Goal: Transaction & Acquisition: Purchase product/service

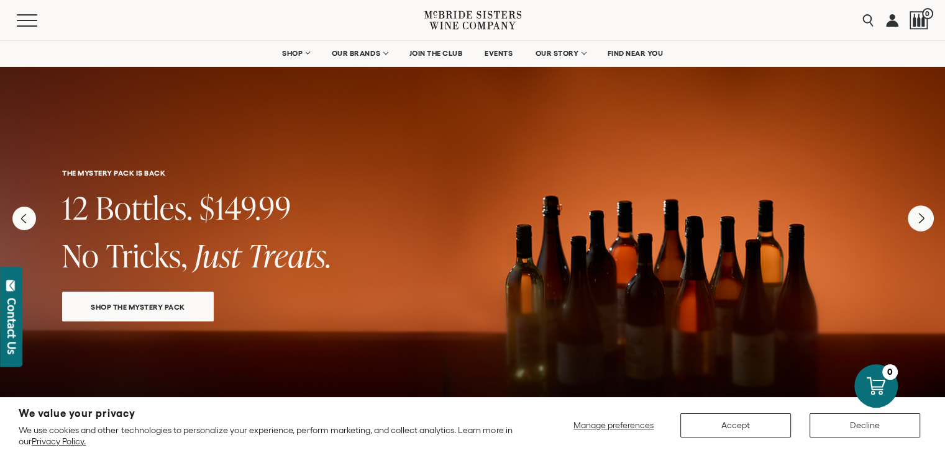
click at [919, 225] on icon "Next" at bounding box center [921, 219] width 26 height 26
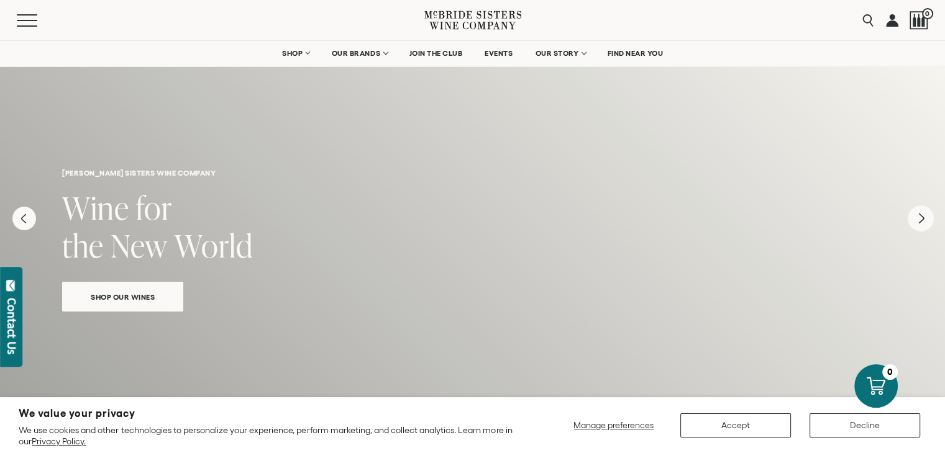
click at [919, 225] on icon "Next" at bounding box center [921, 219] width 26 height 26
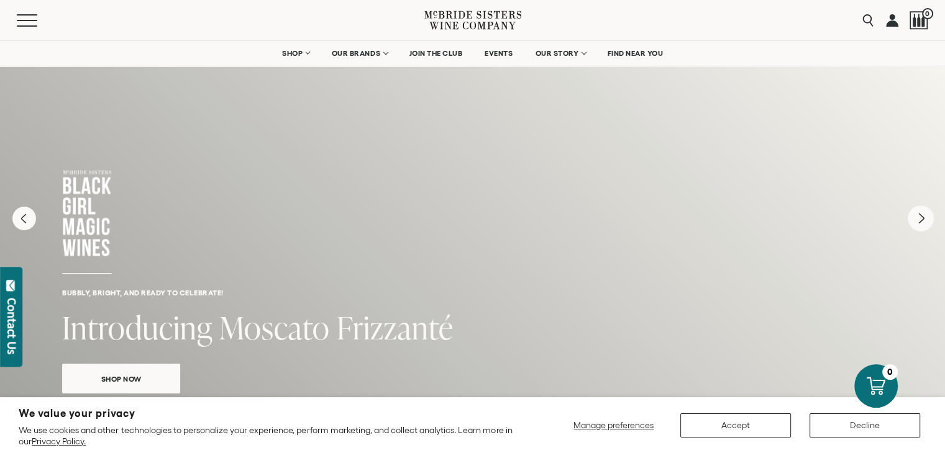
click at [921, 222] on icon "Next" at bounding box center [921, 219] width 26 height 26
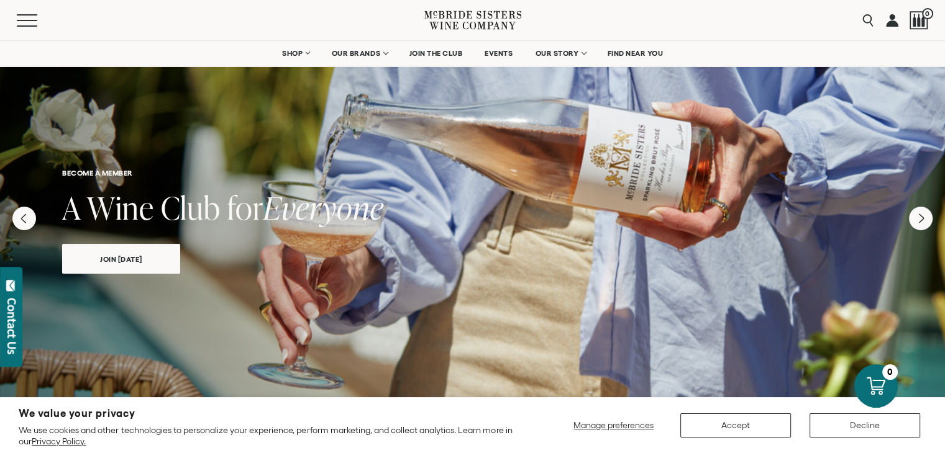
click at [114, 252] on span "join today" at bounding box center [121, 259] width 86 height 14
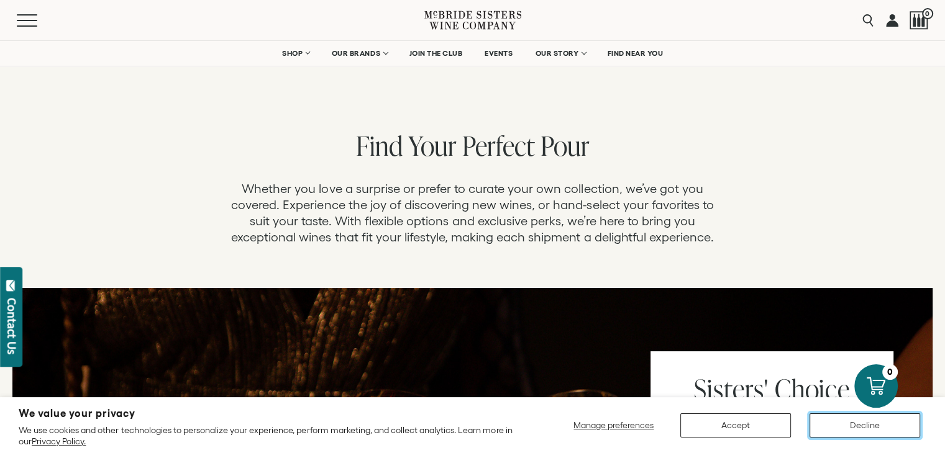
click at [870, 421] on button "Decline" at bounding box center [864, 426] width 111 height 24
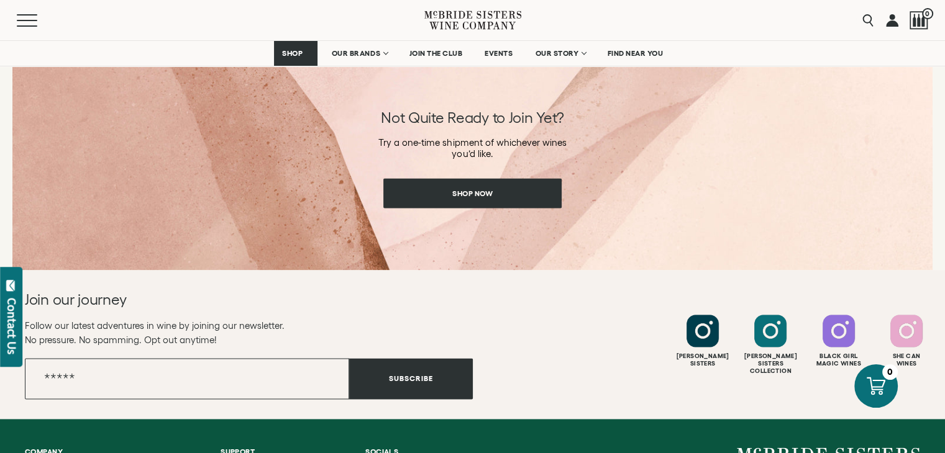
scroll to position [1682, 0]
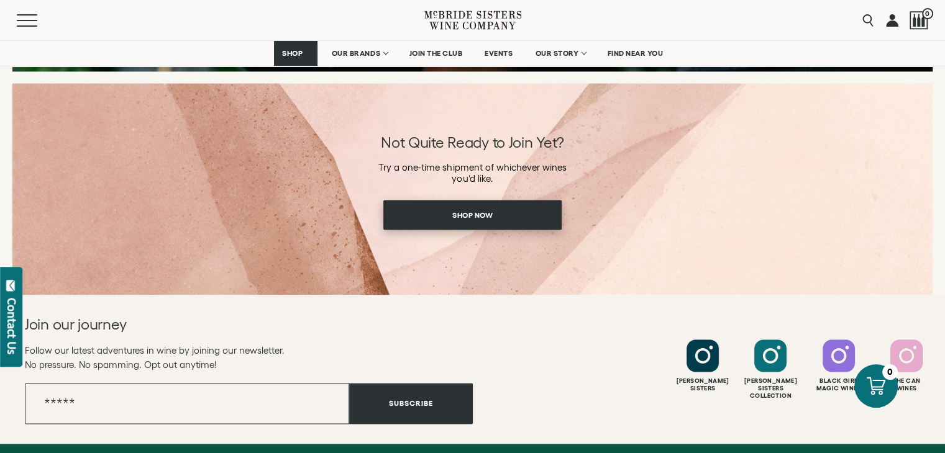
click at [475, 215] on span "Shop Now" at bounding box center [473, 215] width 84 height 24
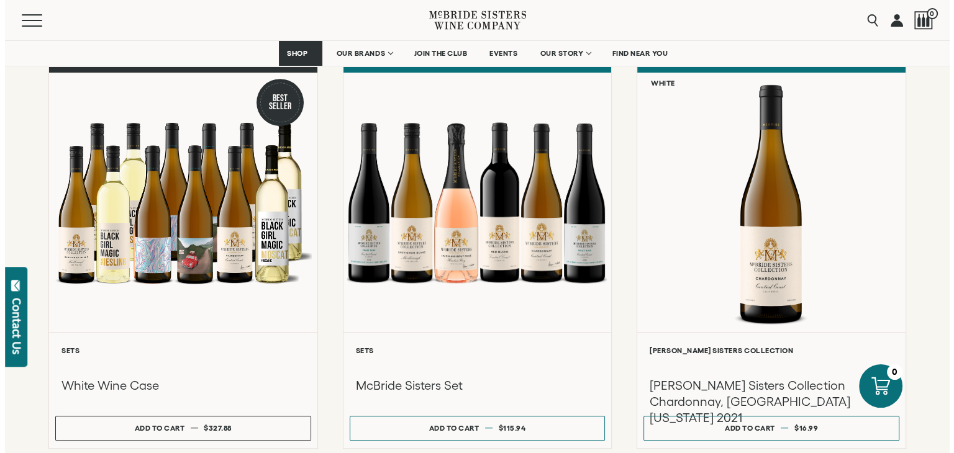
scroll to position [994, 0]
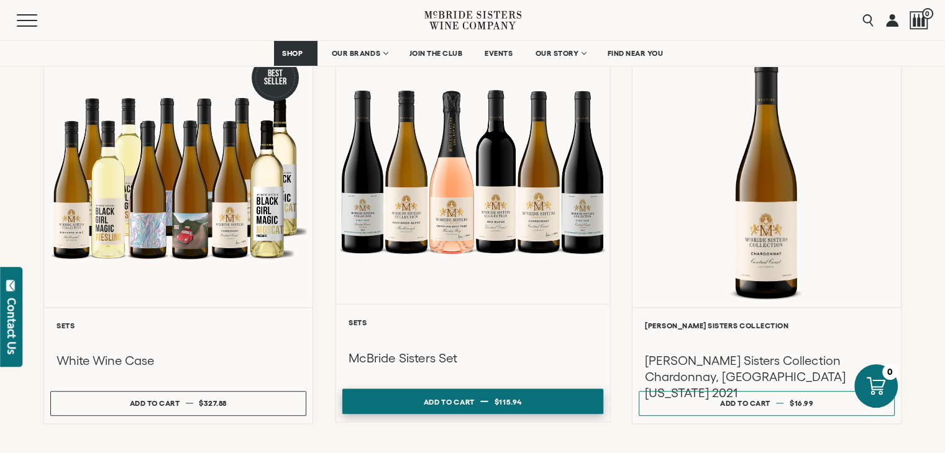
click at [499, 398] on span "$115.94" at bounding box center [507, 402] width 27 height 8
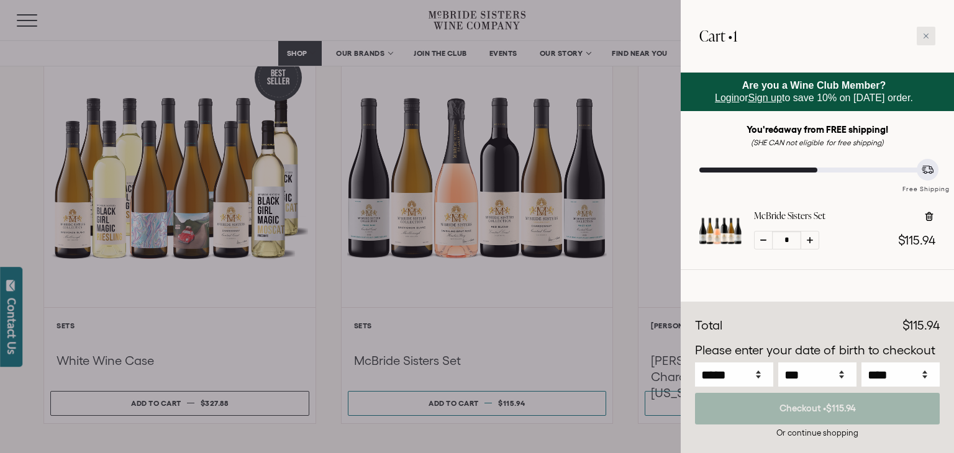
click at [926, 30] on div at bounding box center [926, 36] width 19 height 19
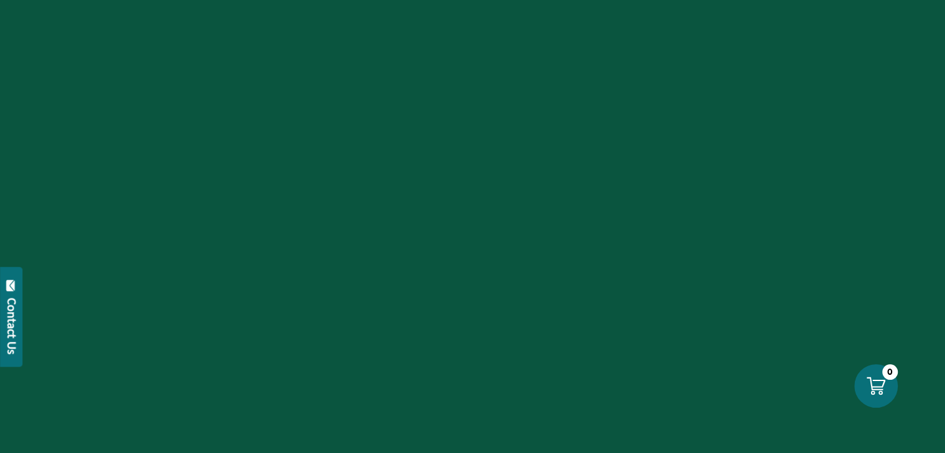
scroll to position [1682, 0]
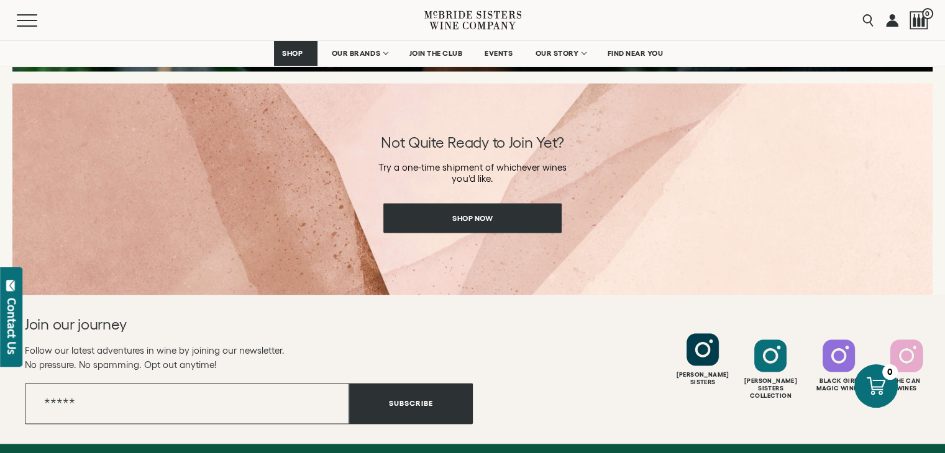
click at [696, 361] on div at bounding box center [702, 350] width 32 height 32
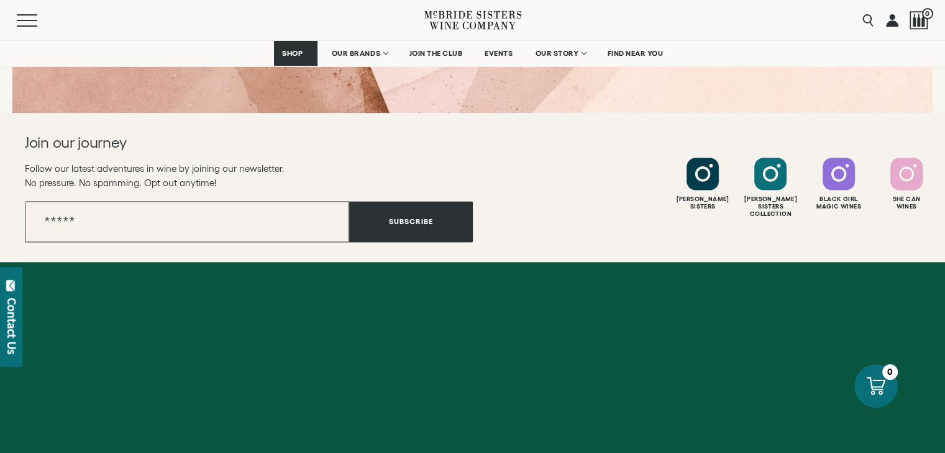
scroll to position [1880, 0]
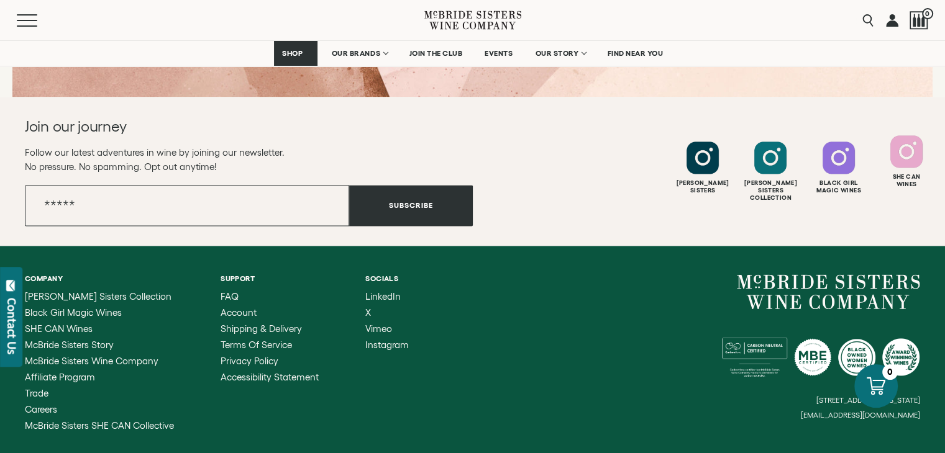
click at [915, 168] on div at bounding box center [906, 151] width 32 height 32
click at [827, 165] on div at bounding box center [839, 151] width 32 height 32
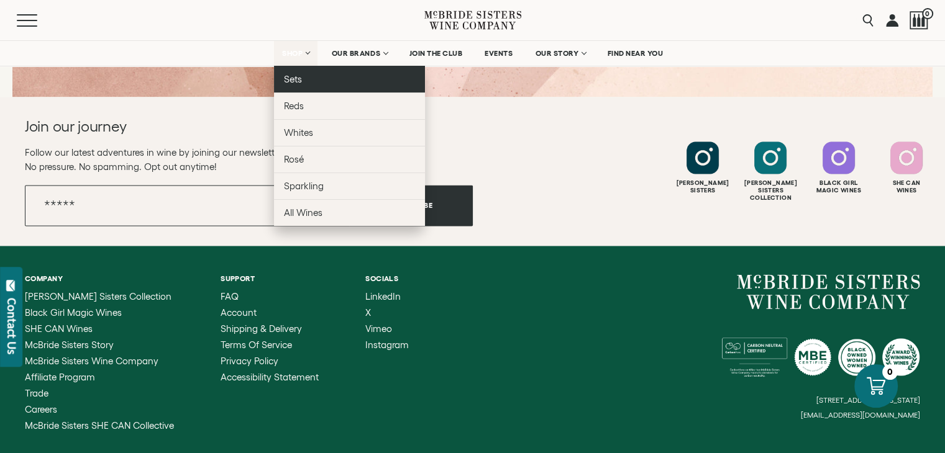
click at [293, 79] on span "Sets" at bounding box center [293, 79] width 18 height 11
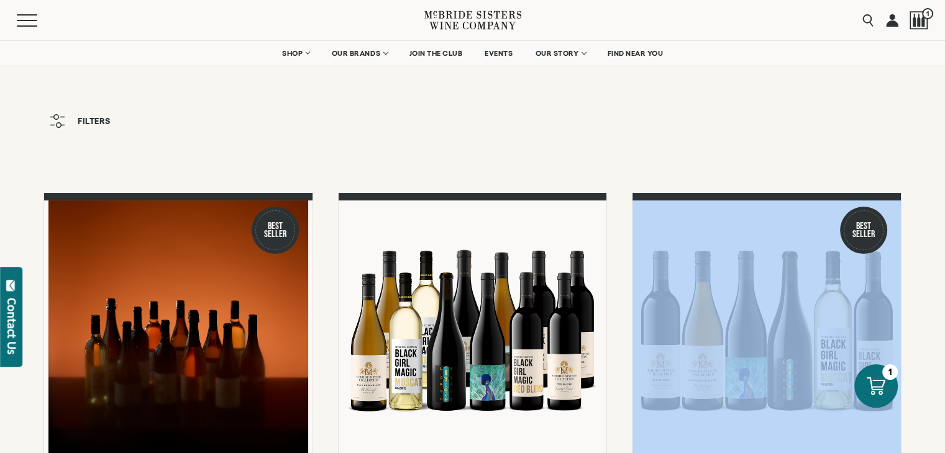
scroll to position [50, 0]
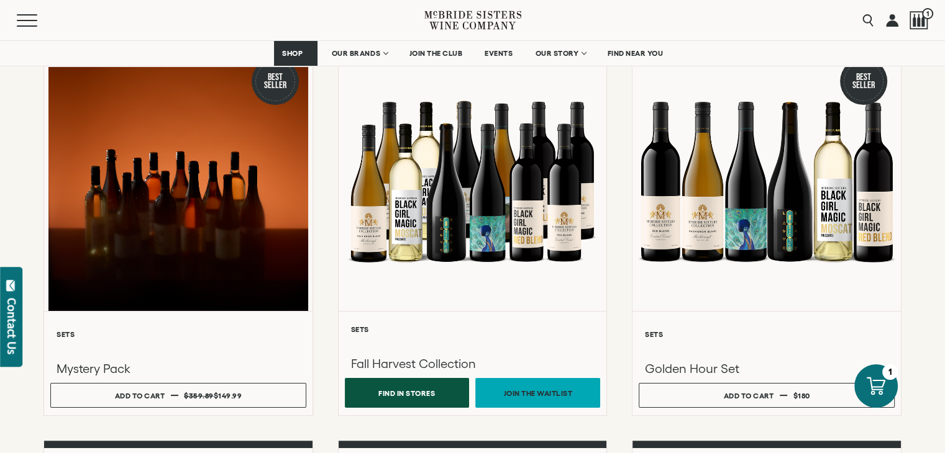
scroll to position [199, 0]
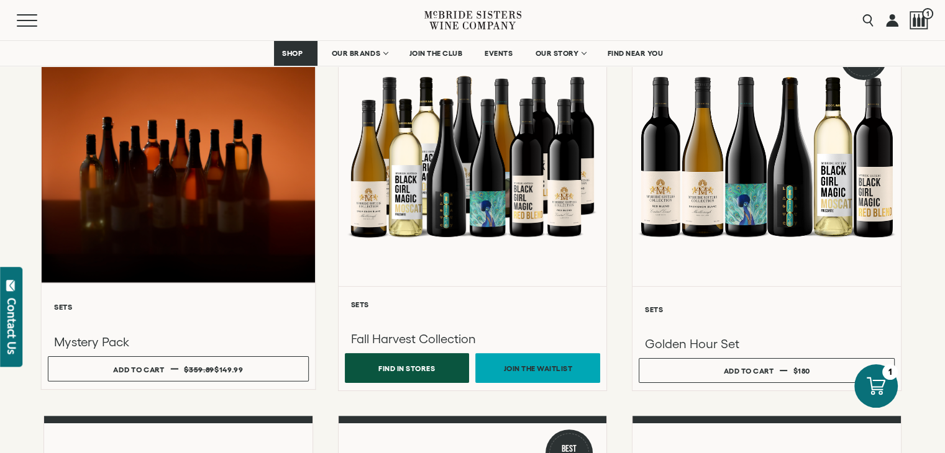
click at [169, 199] on div at bounding box center [178, 150] width 273 height 265
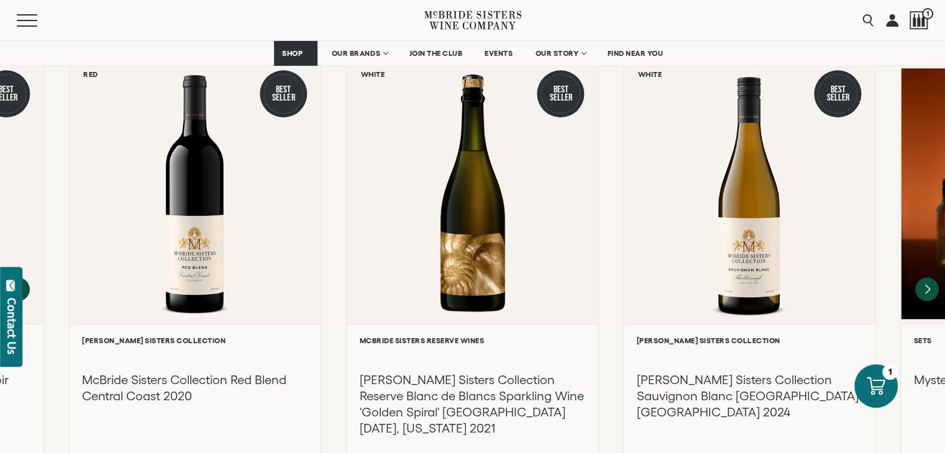
scroll to position [1143, 0]
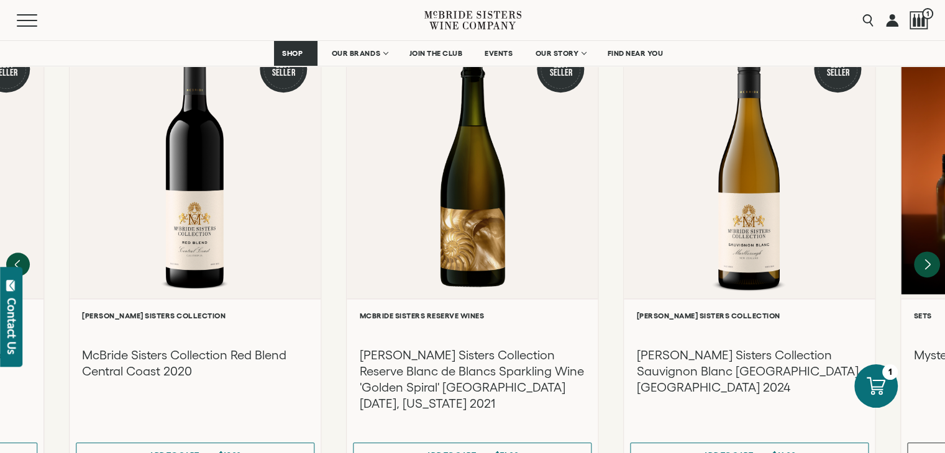
click at [929, 260] on icon "Next" at bounding box center [927, 265] width 5 height 10
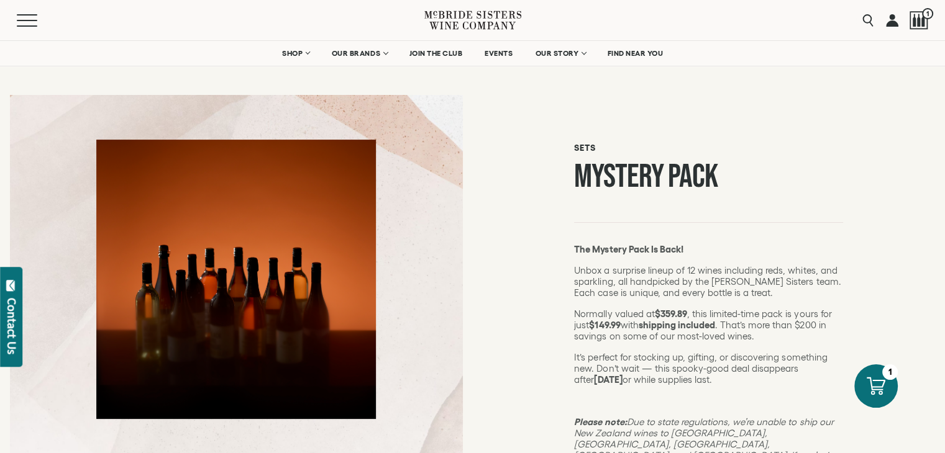
scroll to position [0, 0]
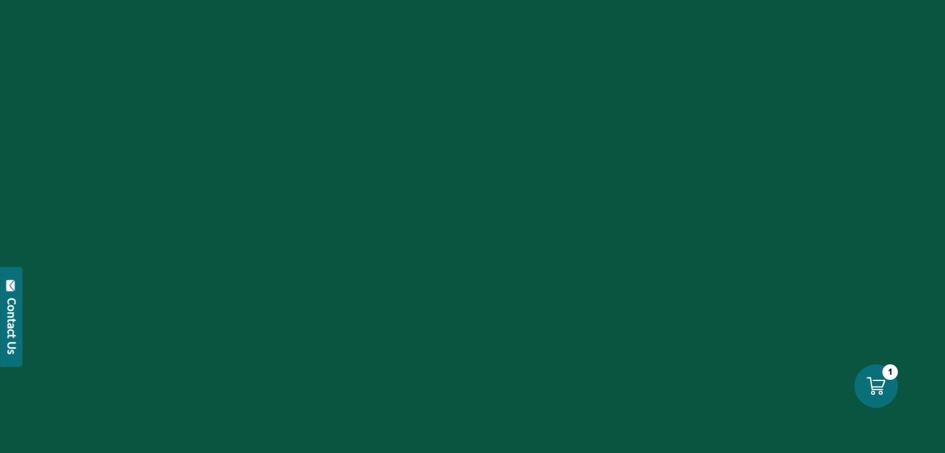
scroll to position [199, 0]
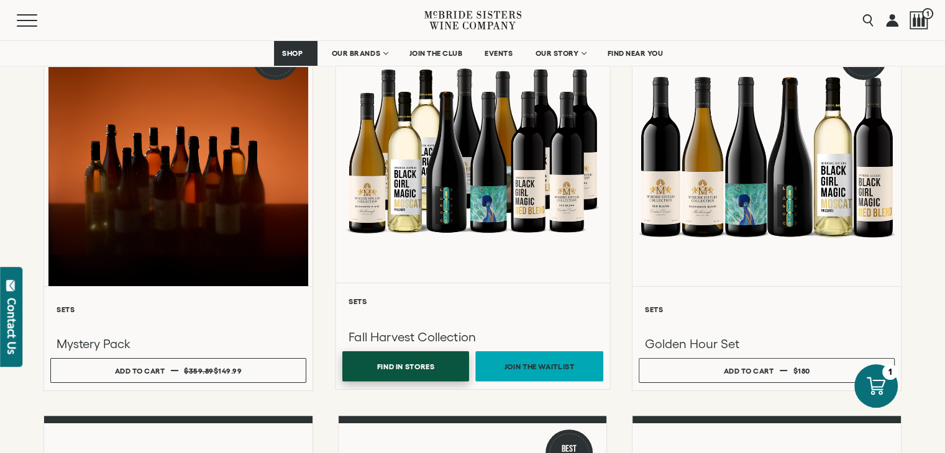
click at [405, 358] on button "Find In Stores" at bounding box center [405, 367] width 127 height 30
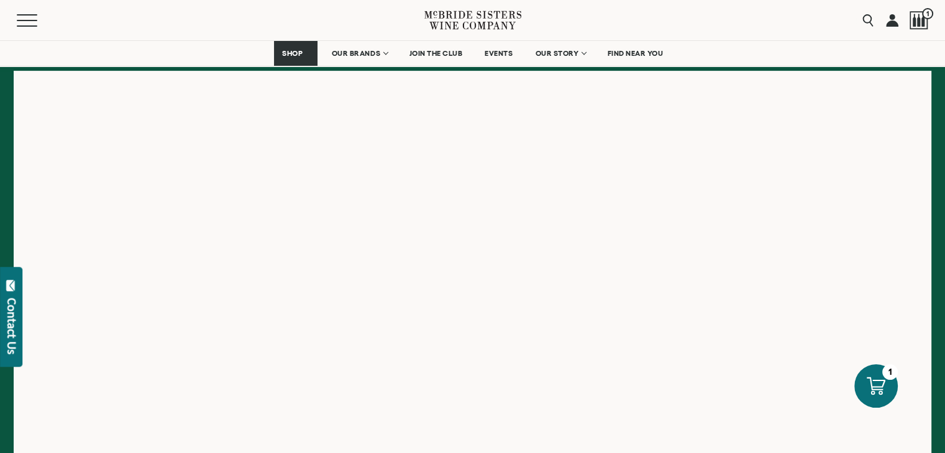
scroll to position [239, 0]
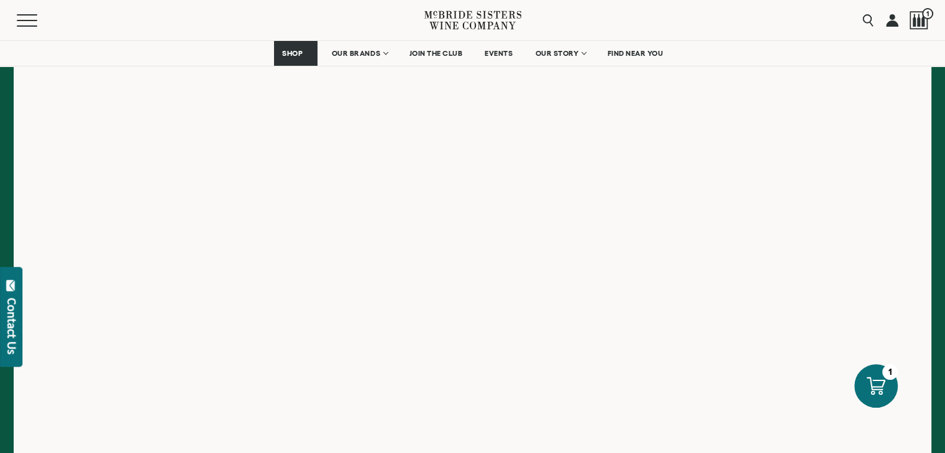
click at [229, 31] on div "Menu" at bounding box center [221, 20] width 408 height 40
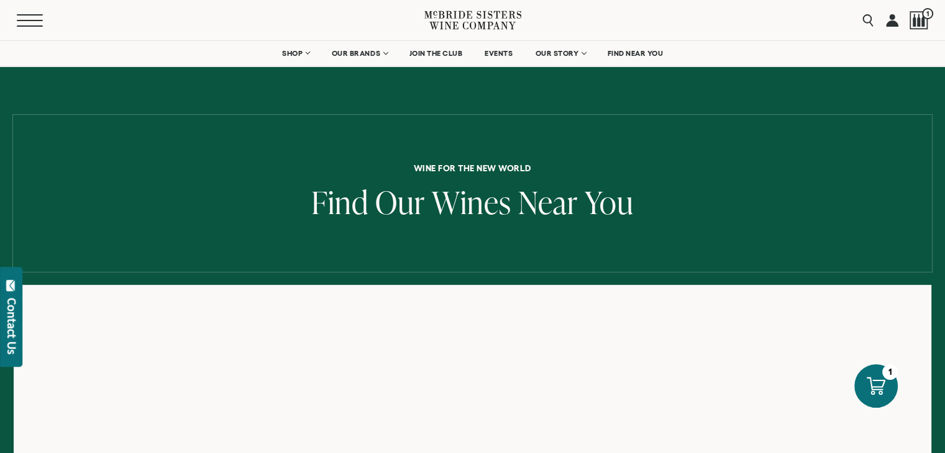
click at [27, 17] on button "Menu" at bounding box center [39, 20] width 45 height 12
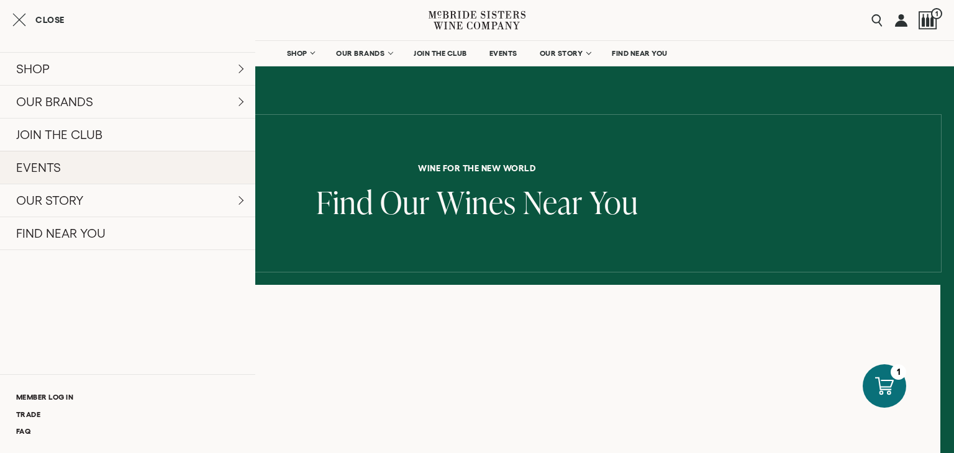
click at [63, 167] on link "EVENTS" at bounding box center [127, 167] width 255 height 33
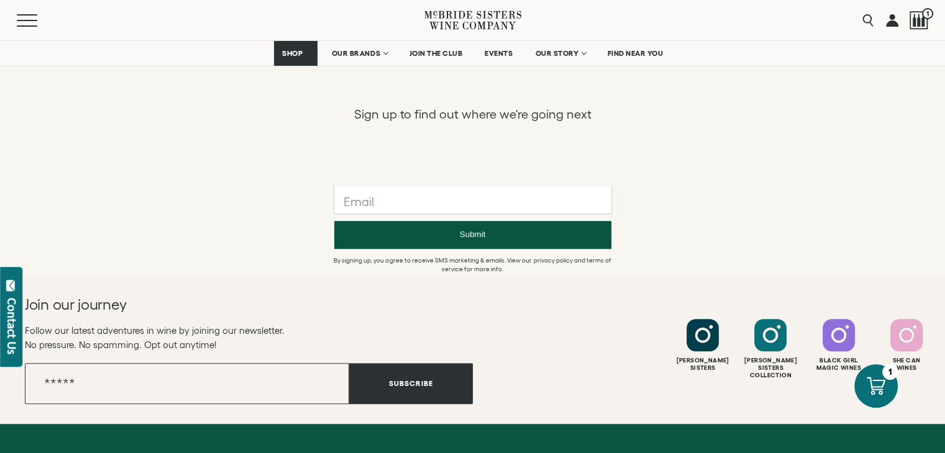
scroll to position [837, 0]
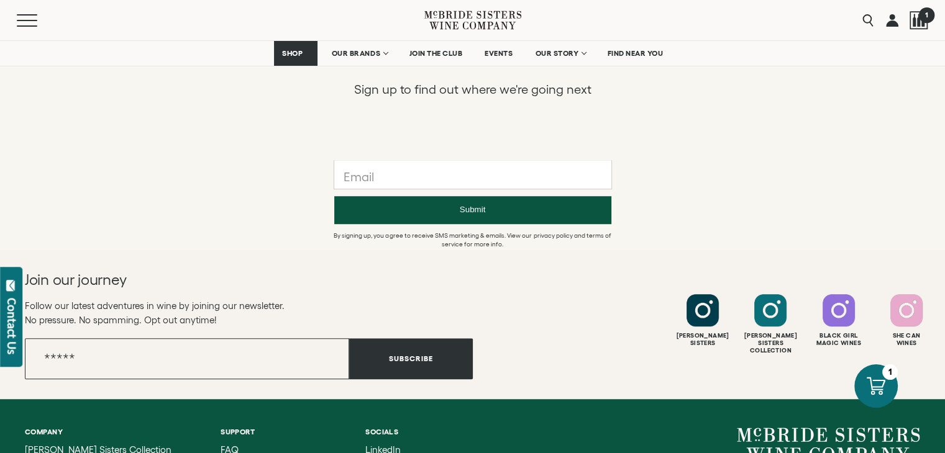
click at [924, 15] on span "1" at bounding box center [926, 15] width 16 height 16
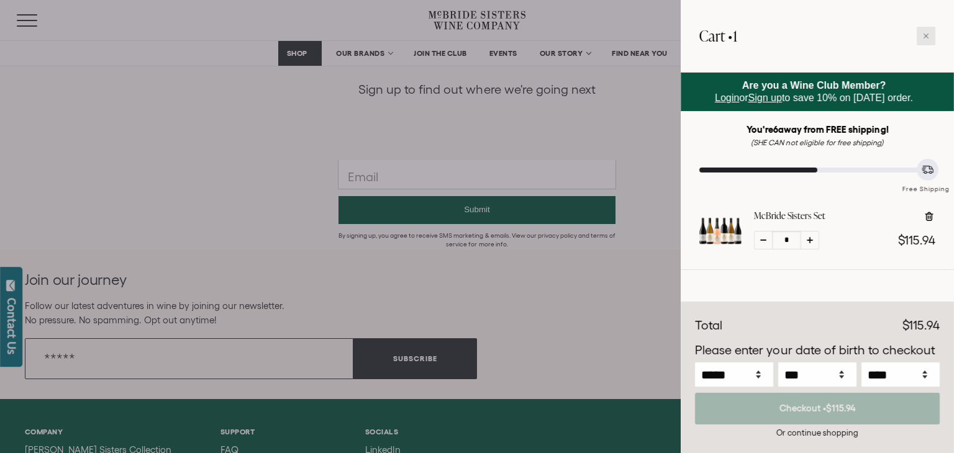
click at [926, 38] on icon at bounding box center [926, 36] width 6 height 6
